Goal: Task Accomplishment & Management: Complete application form

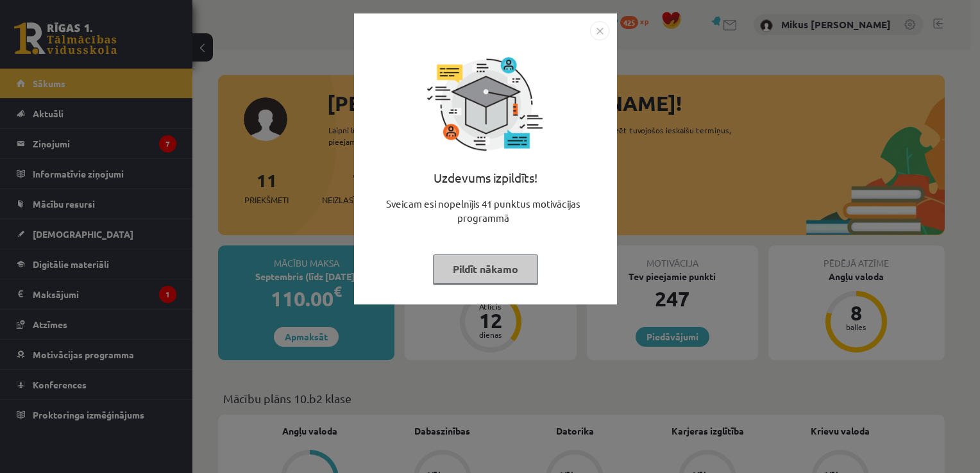
click at [482, 273] on button "Pildīt nākamo" at bounding box center [485, 269] width 105 height 29
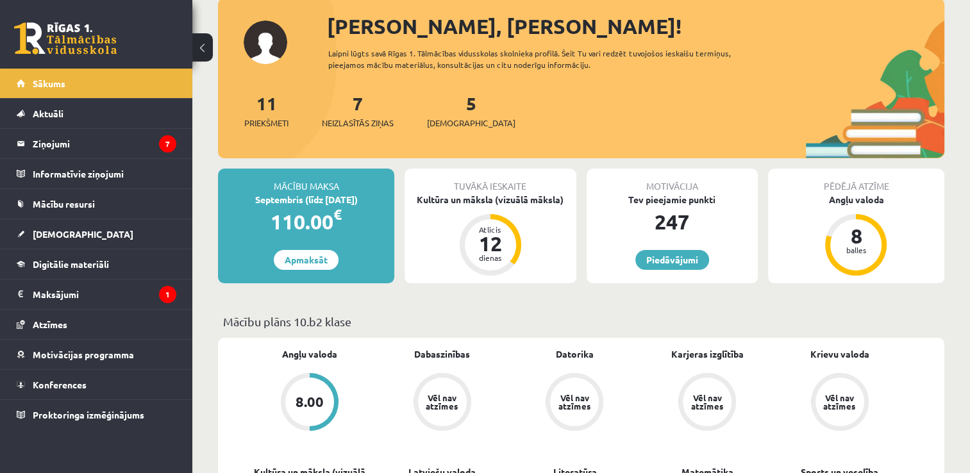
scroll to position [78, 0]
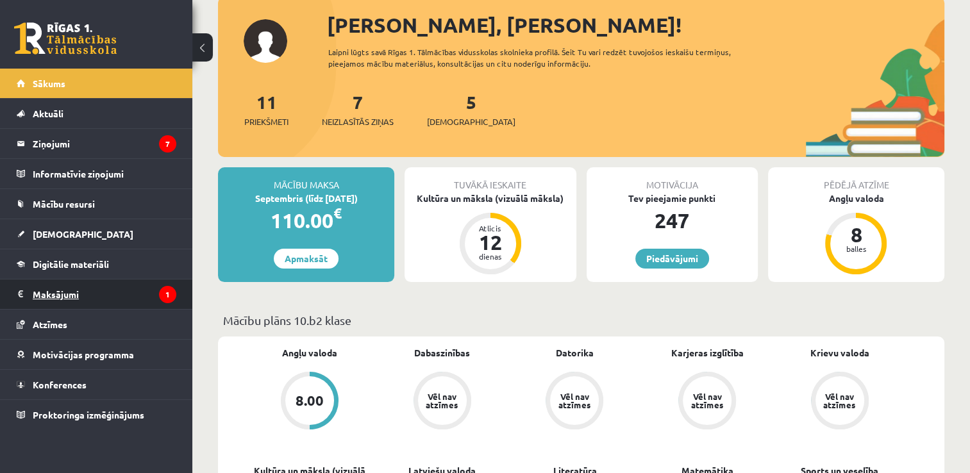
click at [164, 295] on icon "1" at bounding box center [167, 294] width 17 height 17
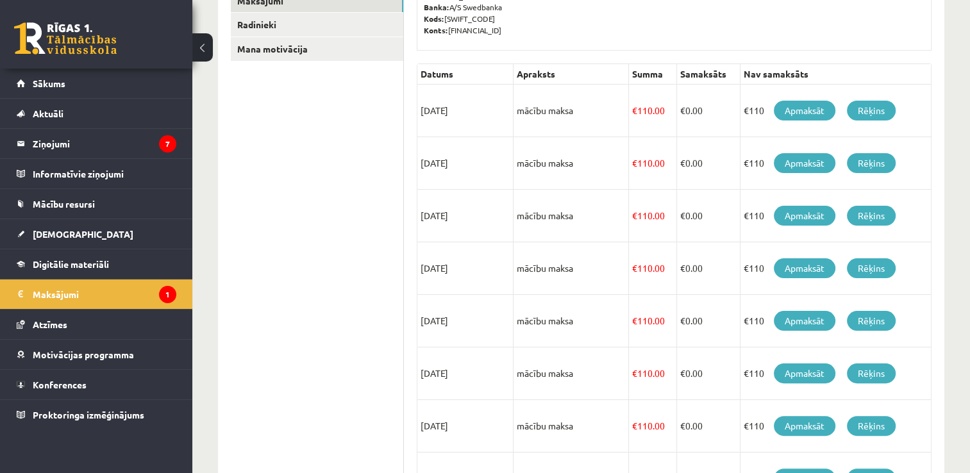
scroll to position [187, 0]
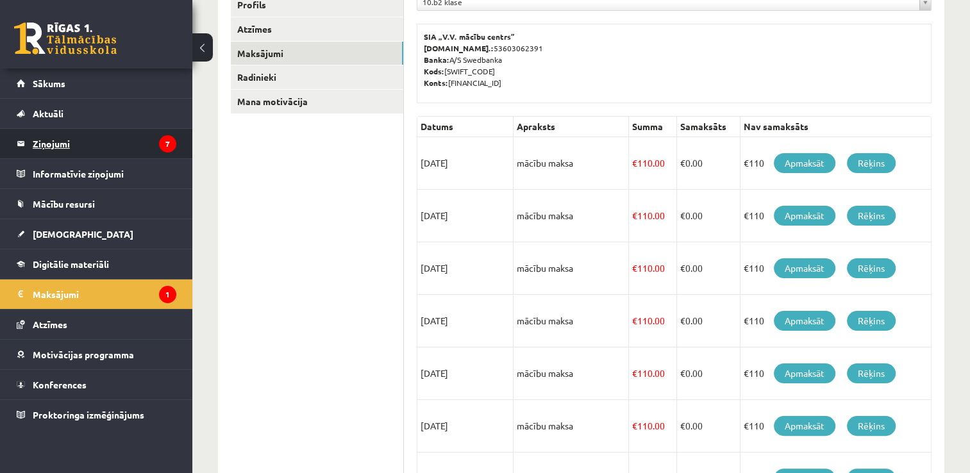
click at [69, 131] on legend "Ziņojumi 7" at bounding box center [105, 143] width 144 height 29
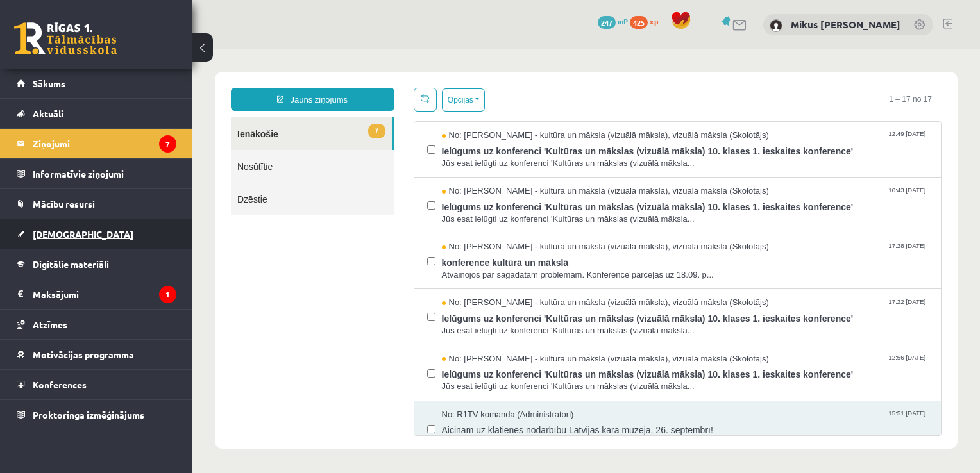
click at [59, 235] on span "[DEMOGRAPHIC_DATA]" at bounding box center [83, 234] width 101 height 12
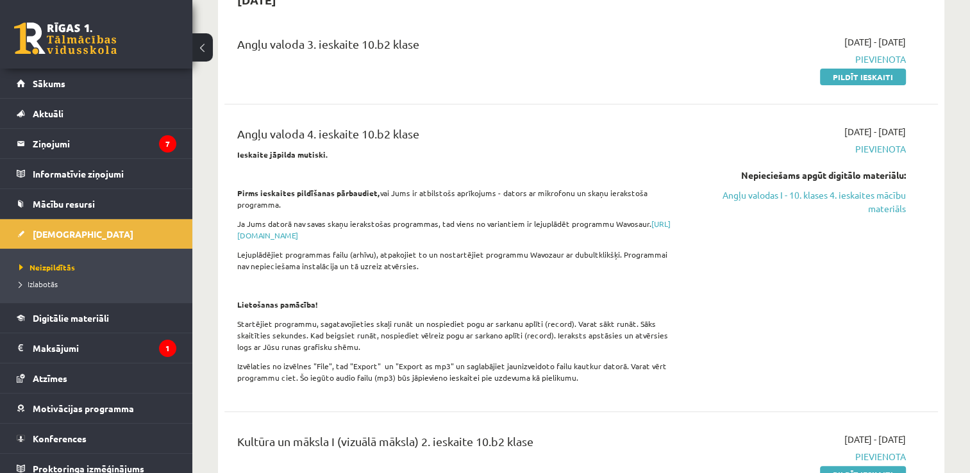
scroll to position [141, 0]
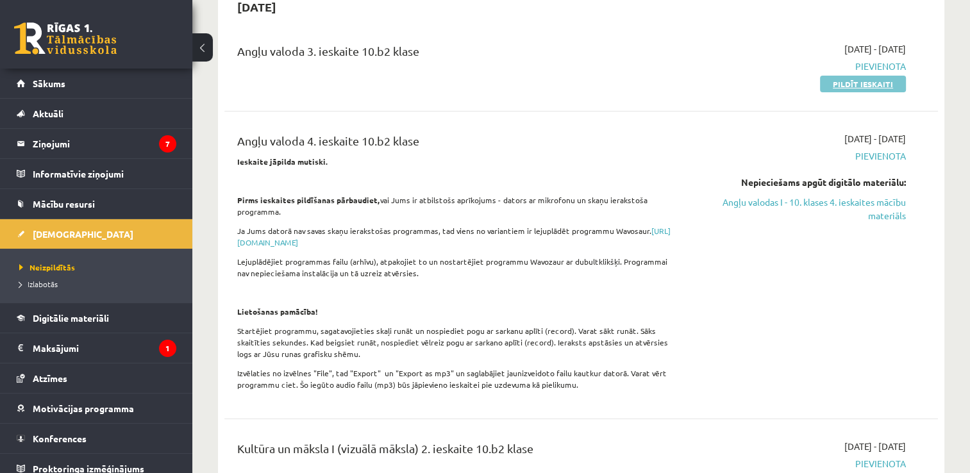
click at [848, 83] on link "Pildīt ieskaiti" at bounding box center [863, 84] width 86 height 17
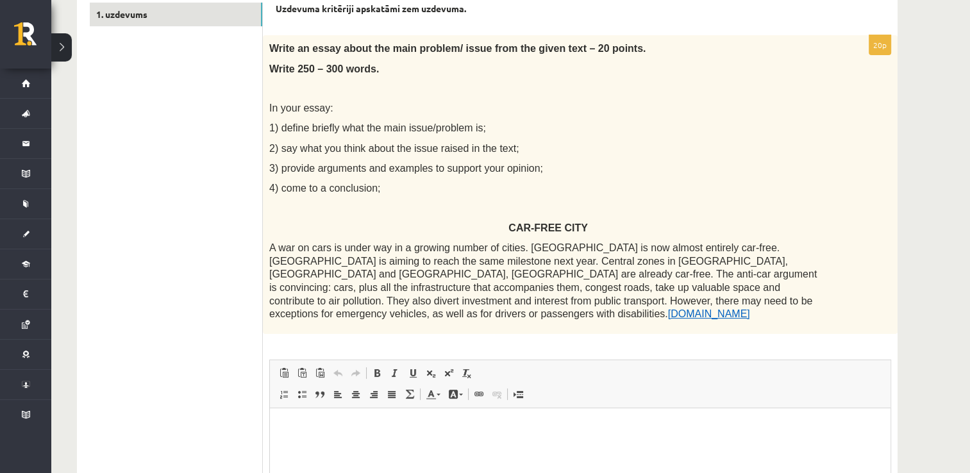
scroll to position [236, 0]
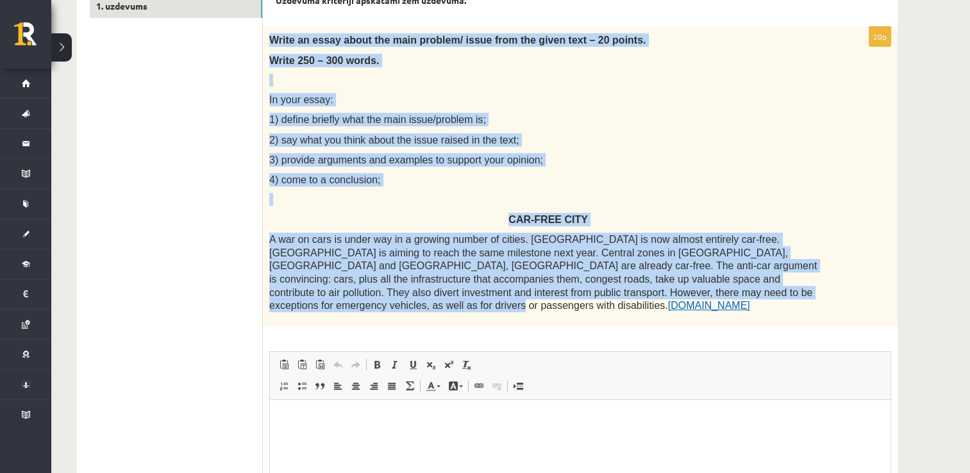
drag, startPoint x: 271, startPoint y: 37, endPoint x: 573, endPoint y: 296, distance: 398.4
click at [573, 296] on div "Write an essay about the main problem/ issue from the given text – 20 points. W…" at bounding box center [580, 176] width 635 height 298
copy div "Write an essay about the main problem/ issue from the given text – 20 points. W…"
click at [417, 221] on p "CAR-FREE CITY" at bounding box center [548, 219] width 558 height 13
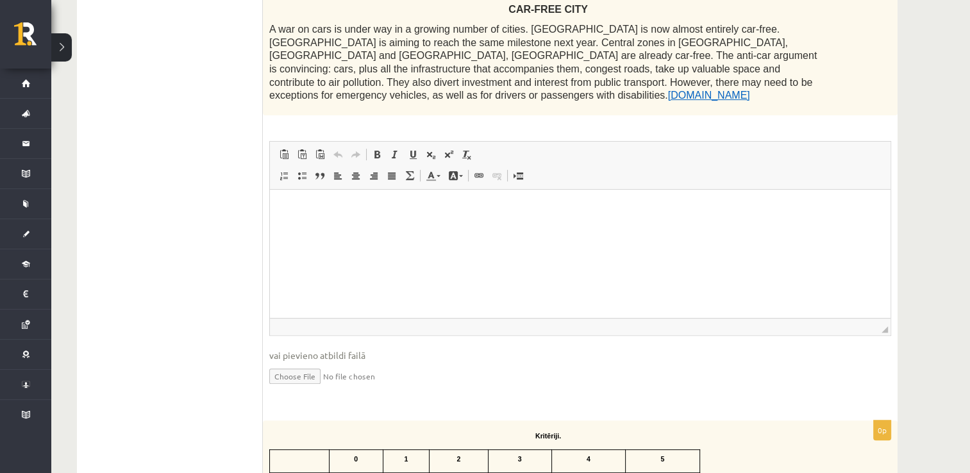
scroll to position [442, 0]
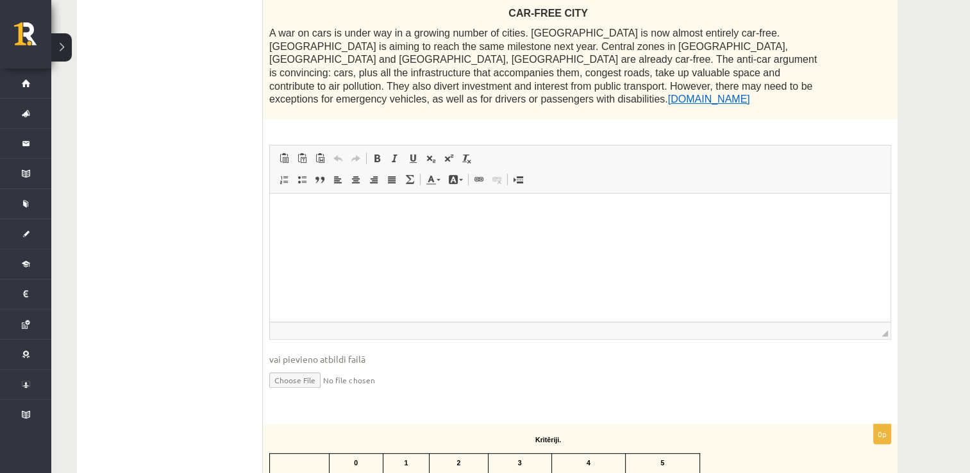
click at [303, 367] on input "file" at bounding box center [580, 379] width 622 height 26
type input "**********"
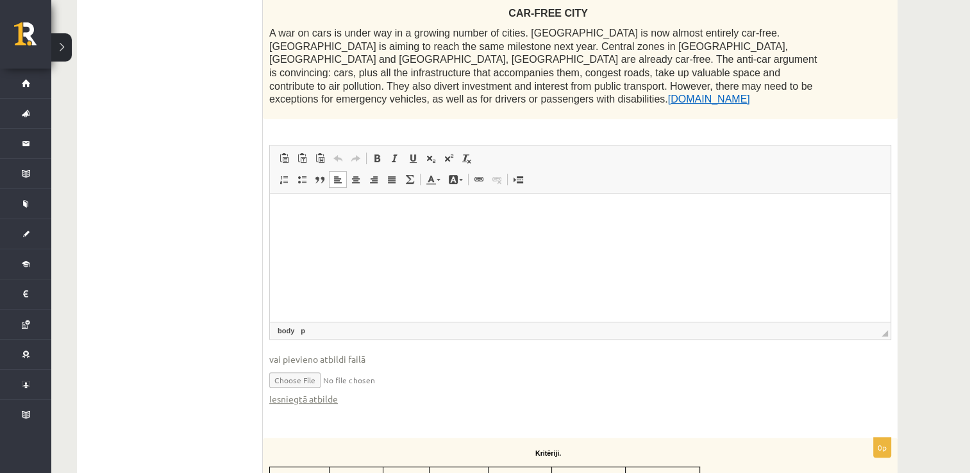
click at [387, 232] on html at bounding box center [580, 212] width 621 height 39
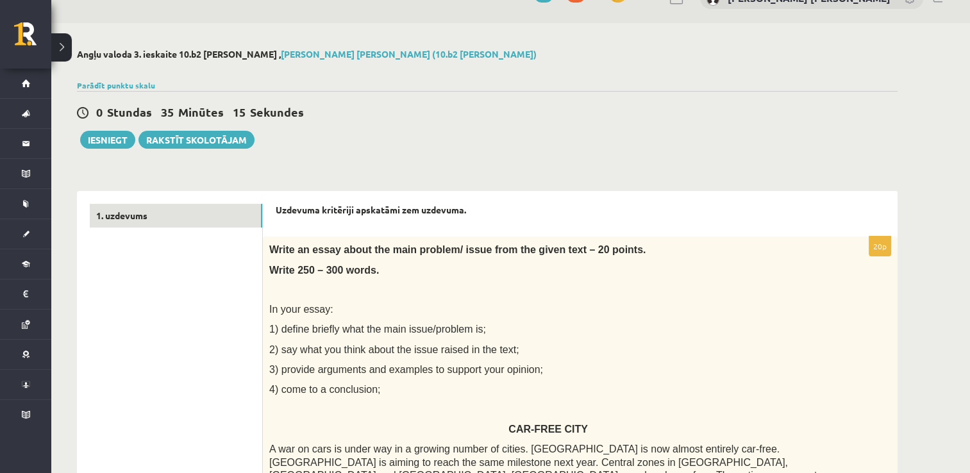
scroll to position [0, 0]
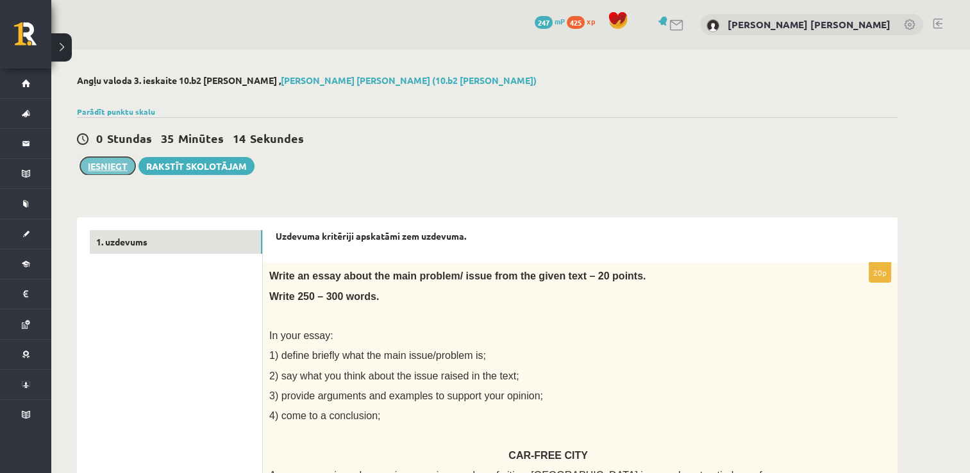
click at [115, 174] on button "Iesniegt" at bounding box center [107, 166] width 55 height 18
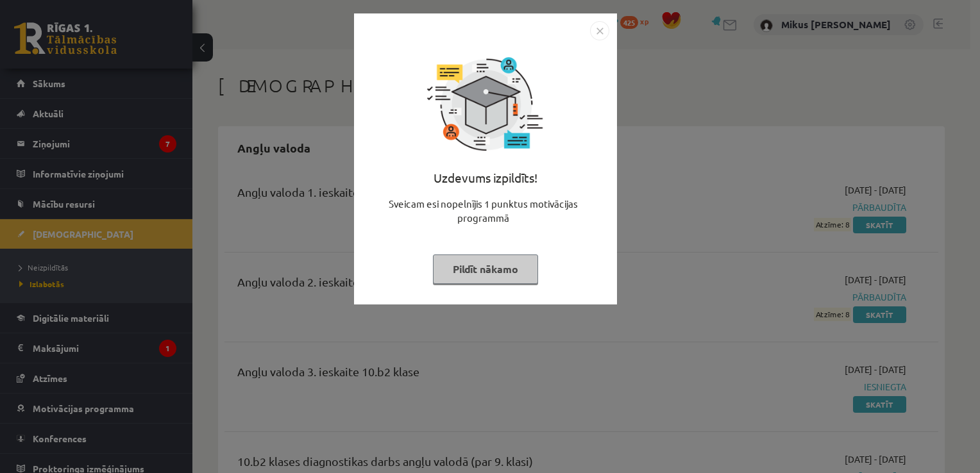
click at [522, 263] on button "Pildīt nākamo" at bounding box center [485, 269] width 105 height 29
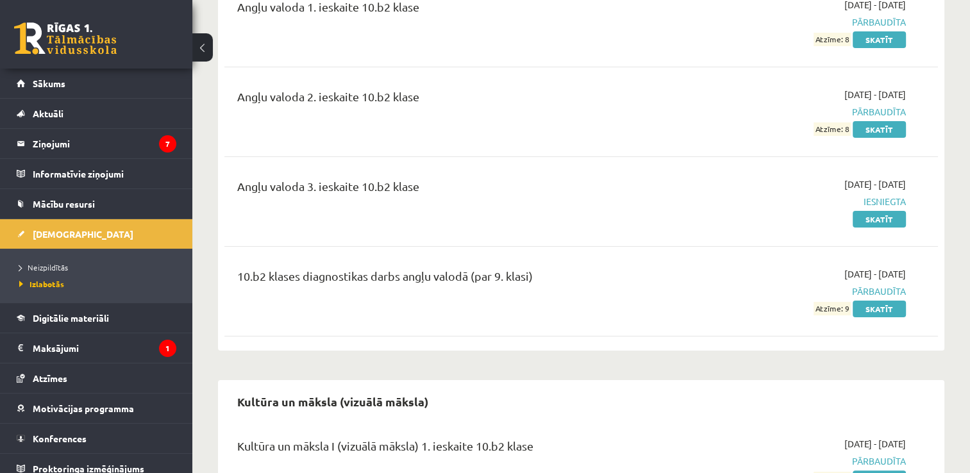
scroll to position [187, 0]
